Goal: Information Seeking & Learning: Learn about a topic

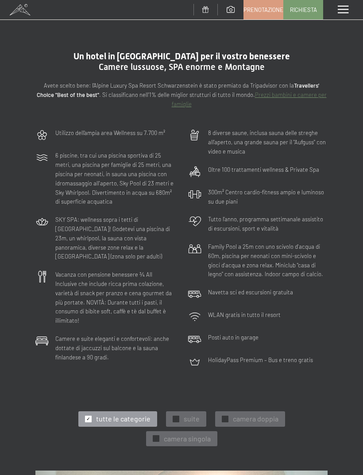
click at [45, 335] on icon at bounding box center [41, 341] width 13 height 13
click at [306, 94] on link "Prezzi bambini e camere per famiglie" at bounding box center [249, 99] width 155 height 16
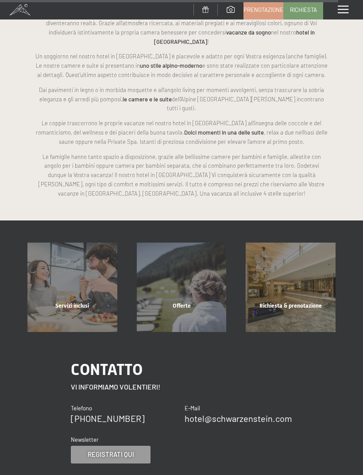
scroll to position [3200, 0]
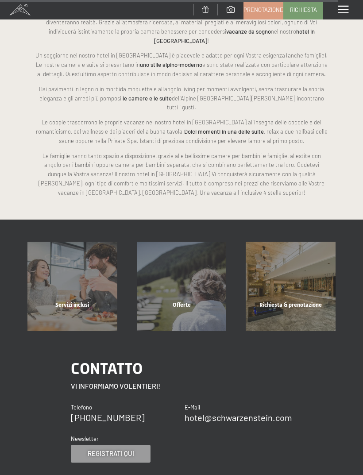
click at [74, 301] on div "Servizi inclusi" at bounding box center [72, 316] width 109 height 30
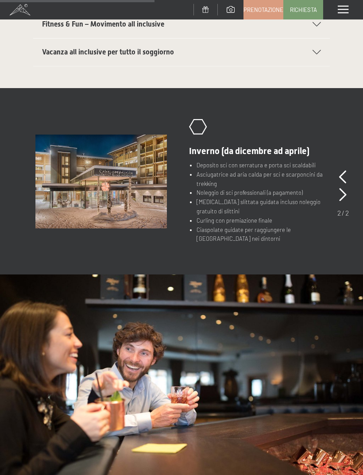
scroll to position [399, 0]
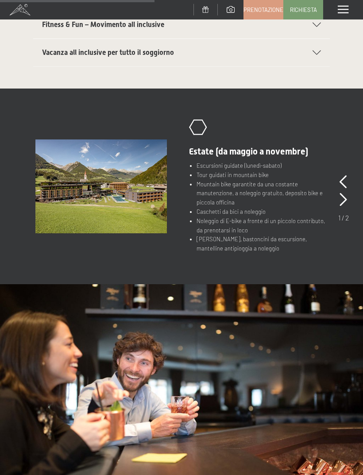
click at [342, 193] on icon at bounding box center [344, 199] width 8 height 13
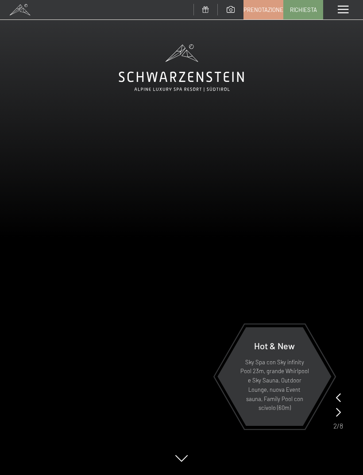
click at [340, 416] on icon at bounding box center [338, 412] width 5 height 9
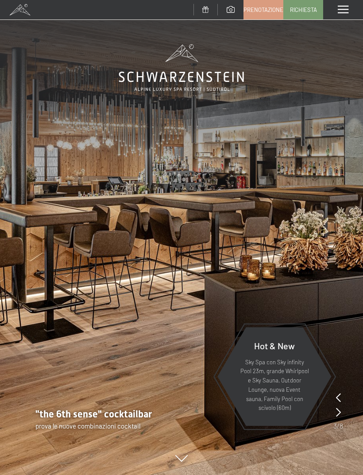
click at [339, 415] on icon at bounding box center [338, 412] width 5 height 9
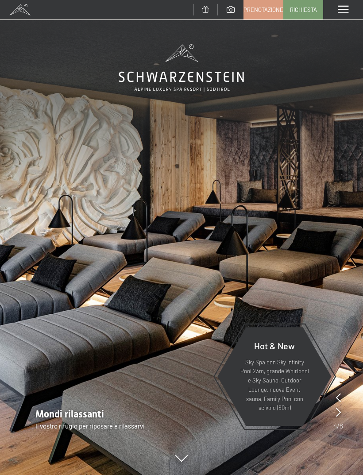
click at [339, 415] on icon at bounding box center [338, 412] width 5 height 9
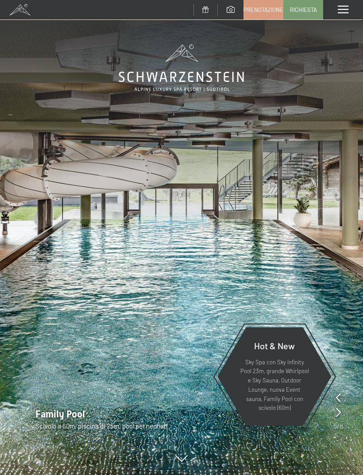
click at [332, 412] on div "Hot & New Sky Spa con Sky infinity Pool 23m, grande Whirlpool e Sky Sauna, Outd…" at bounding box center [274, 377] width 115 height 117
